Goal: Task Accomplishment & Management: Manage account settings

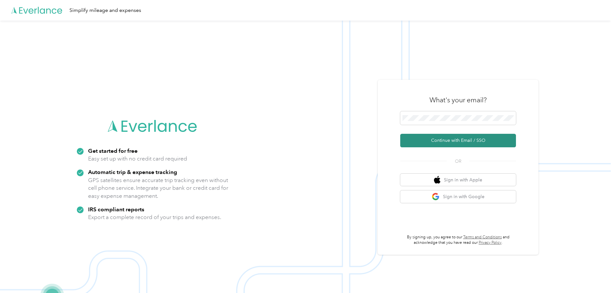
click at [469, 141] on button "Continue with Email / SSO" at bounding box center [458, 141] width 116 height 14
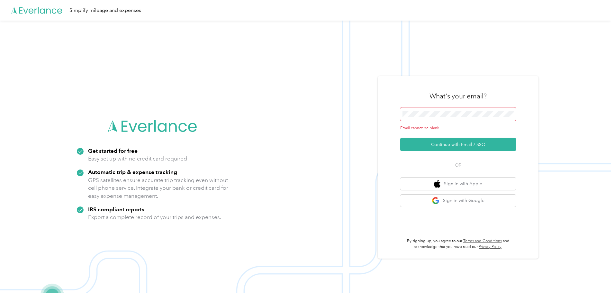
click at [457, 110] on span at bounding box center [458, 114] width 116 height 14
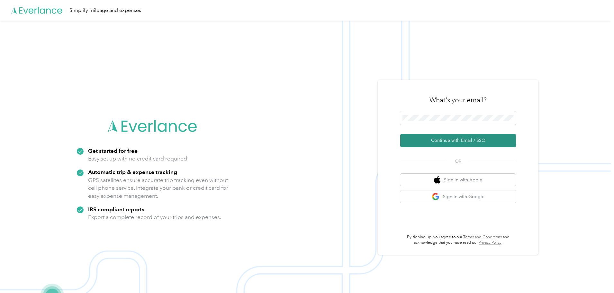
click at [454, 141] on button "Continue with Email / SSO" at bounding box center [458, 141] width 116 height 14
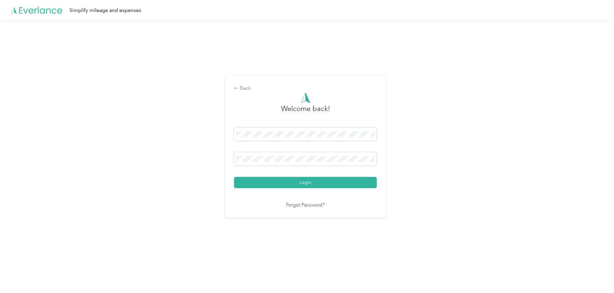
click at [345, 182] on button "Login" at bounding box center [305, 182] width 143 height 11
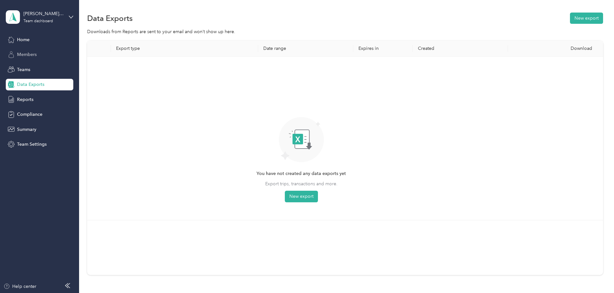
click at [24, 51] on span "Members" at bounding box center [27, 54] width 20 height 7
